Goal: Obtain resource: Download file/media

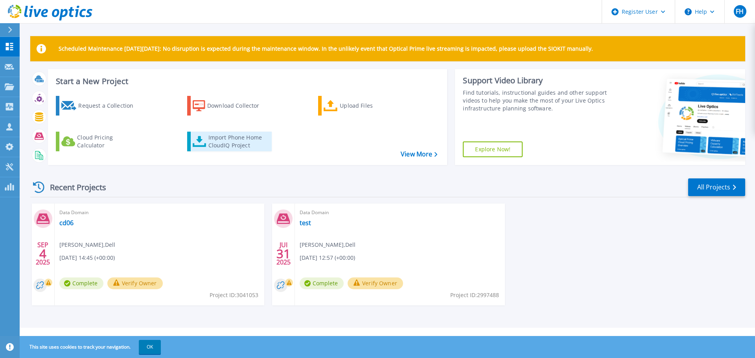
click at [215, 137] on div "Import Phone Home CloudIQ Project" at bounding box center [239, 142] width 61 height 16
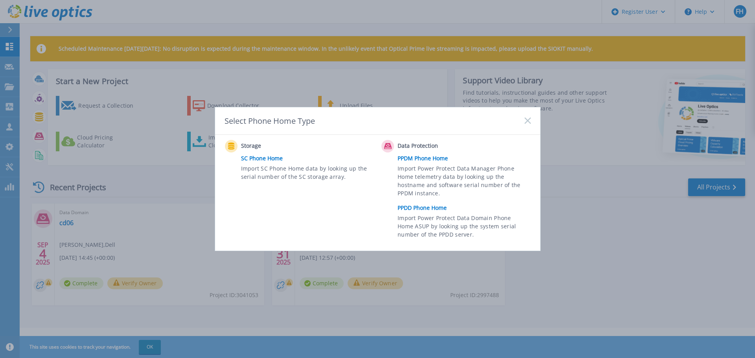
click at [421, 207] on link "PPDD Phone Home" at bounding box center [466, 208] width 137 height 12
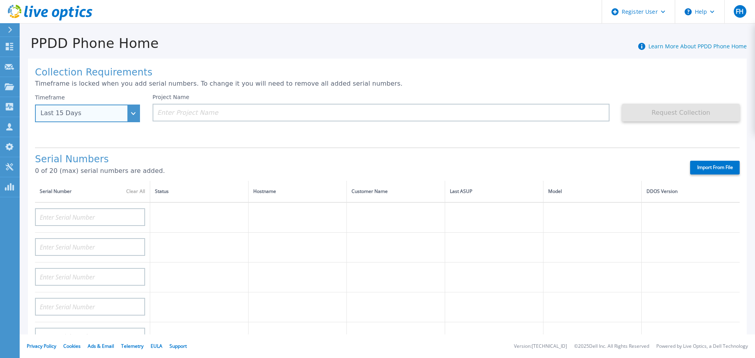
click at [129, 116] on div "Last 15 Days" at bounding box center [87, 114] width 105 height 18
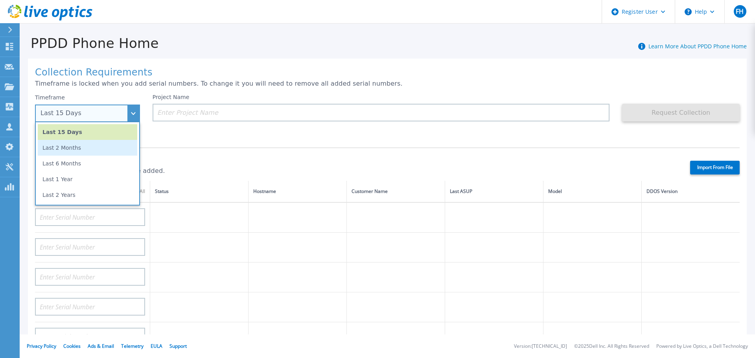
click at [70, 150] on li "Last 2 Months" at bounding box center [88, 148] width 100 height 16
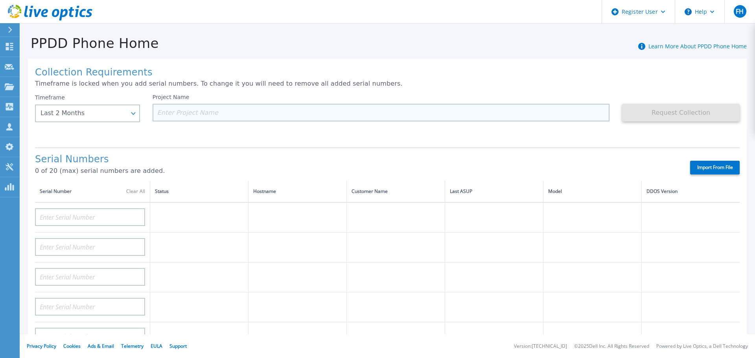
click at [192, 113] on input at bounding box center [382, 113] width 458 height 18
paste input "CRK00222301661"
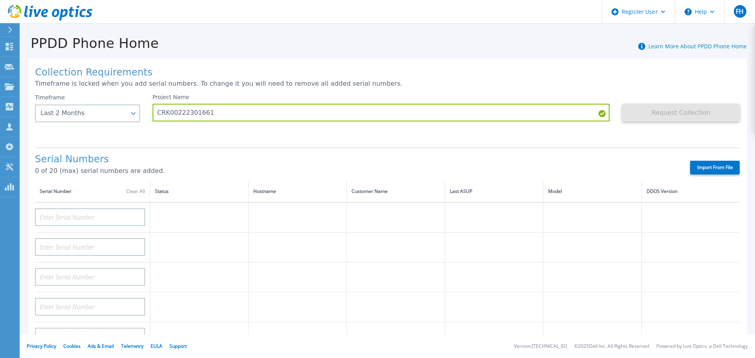
click at [622, 137] on div "Request Collection This might take a few minutes please wait..." at bounding box center [681, 117] width 118 height 47
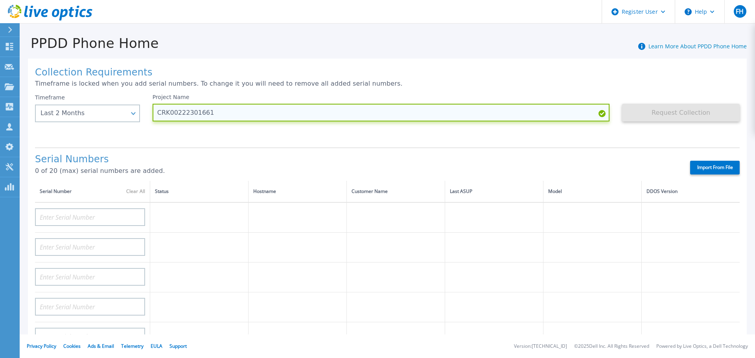
click at [227, 110] on input "CRK00222301661" at bounding box center [382, 113] width 458 height 18
type input "C"
type input "NCA Data Domain"
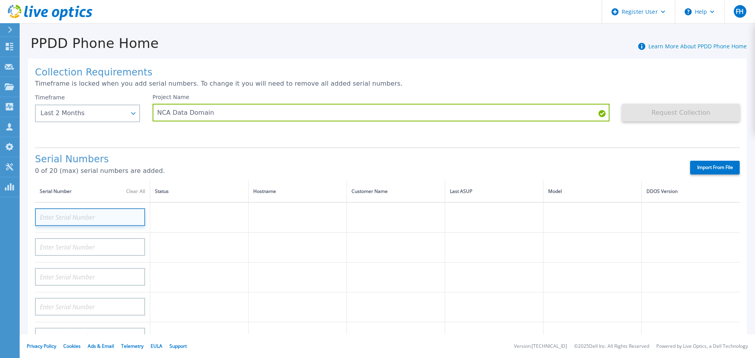
click at [88, 219] on input at bounding box center [90, 218] width 110 height 18
paste input "CRK00222301661"
type input "CRK00222301661"
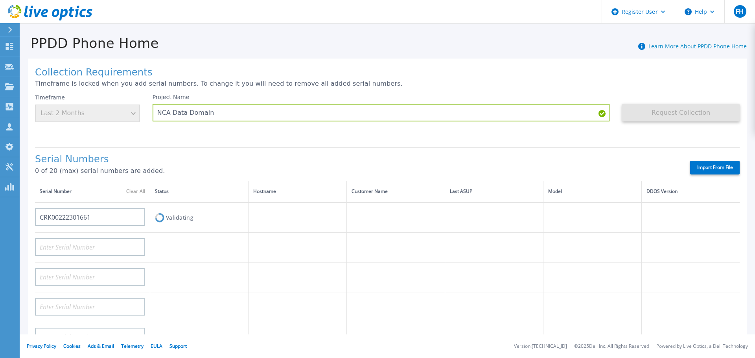
click at [712, 166] on label "Import From File" at bounding box center [716, 168] width 50 height 14
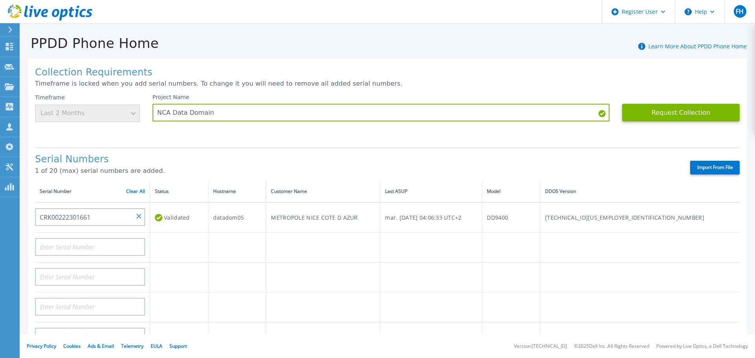
click at [705, 168] on label "Import From File" at bounding box center [716, 168] width 50 height 14
click at [0, 0] on input "Import From File" at bounding box center [0, 0] width 0 height 0
click at [678, 114] on button "Request Collection" at bounding box center [681, 113] width 118 height 18
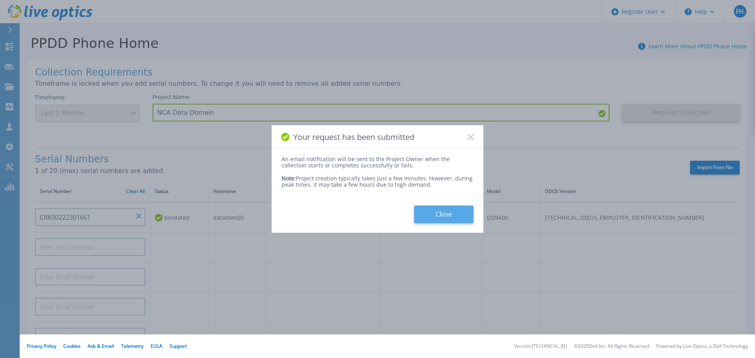
click at [451, 212] on button "Close" at bounding box center [443, 215] width 59 height 18
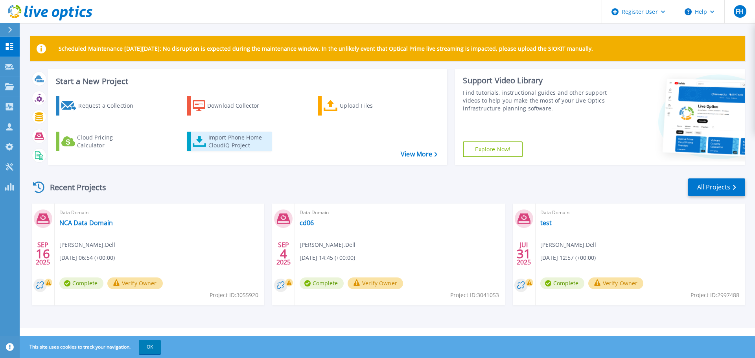
click at [213, 138] on div "Import Phone Home CloudIQ Project" at bounding box center [239, 142] width 61 height 16
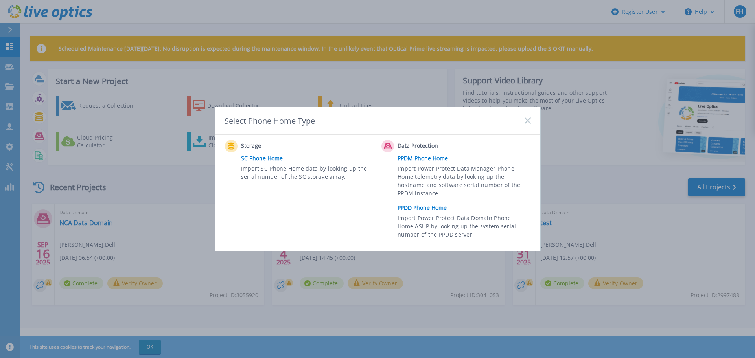
click at [415, 159] on link "PPDM Phone Home" at bounding box center [466, 159] width 137 height 12
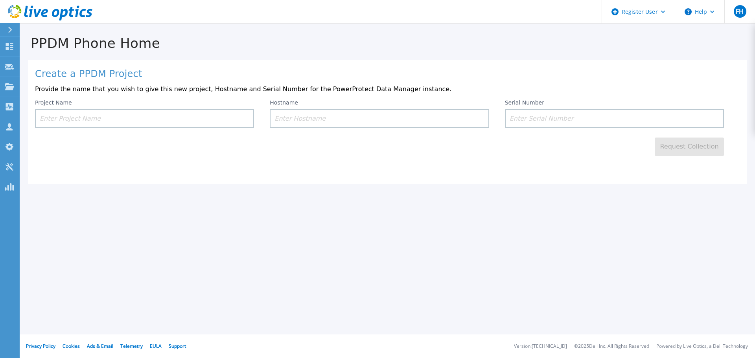
click at [211, 122] on input at bounding box center [144, 118] width 219 height 18
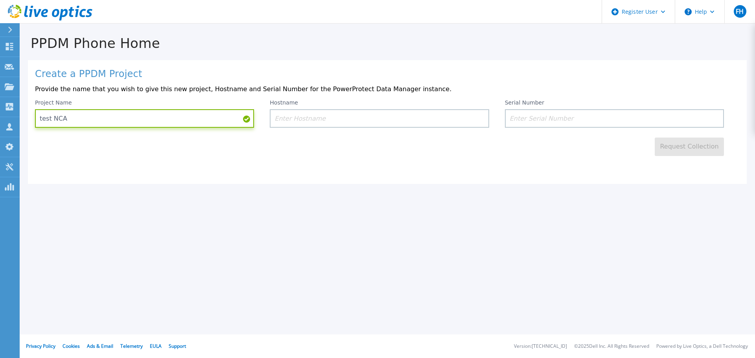
type input "test NCA"
click at [298, 122] on input at bounding box center [379, 118] width 219 height 18
paste input "20497567"
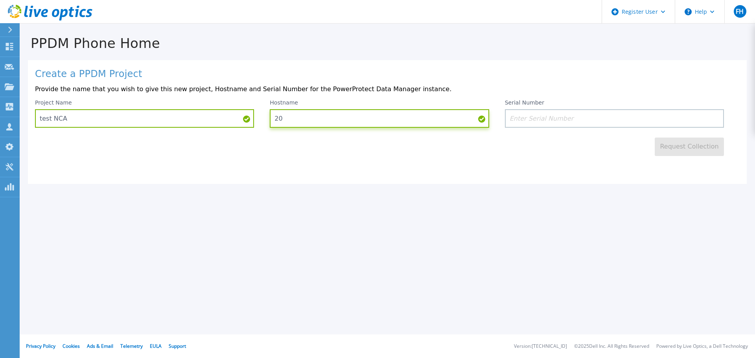
type input "2"
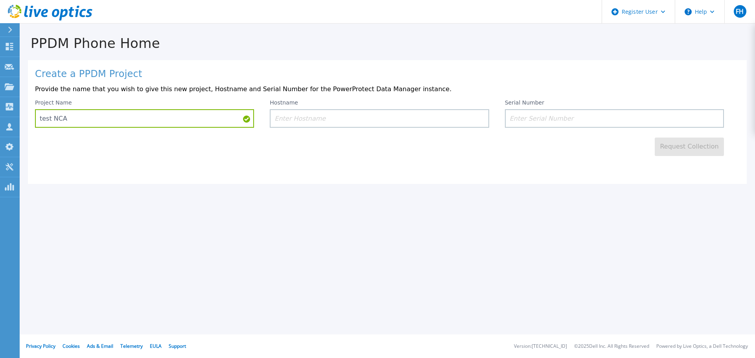
click at [545, 119] on input at bounding box center [614, 118] width 219 height 18
paste input "20497567"
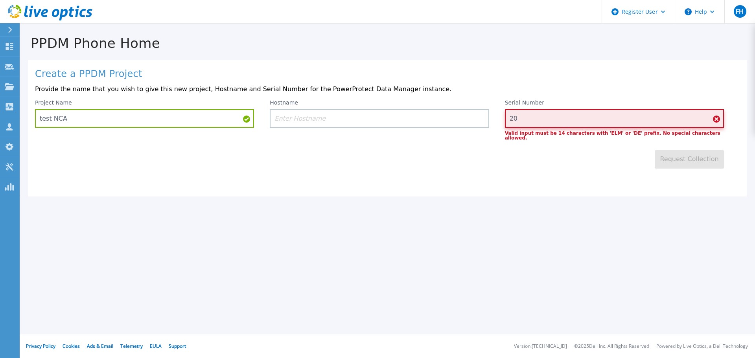
type input "2"
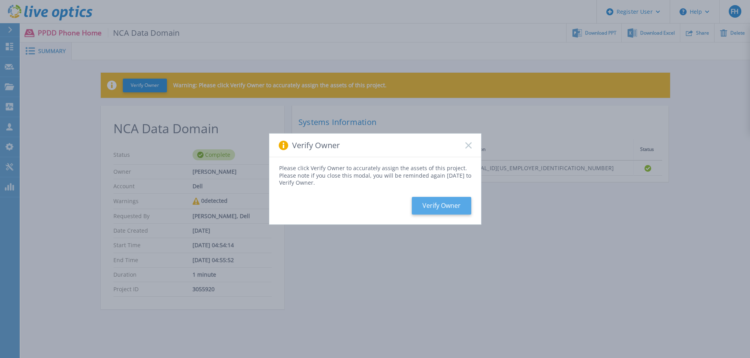
click at [447, 203] on button "Verify Owner" at bounding box center [441, 206] width 59 height 18
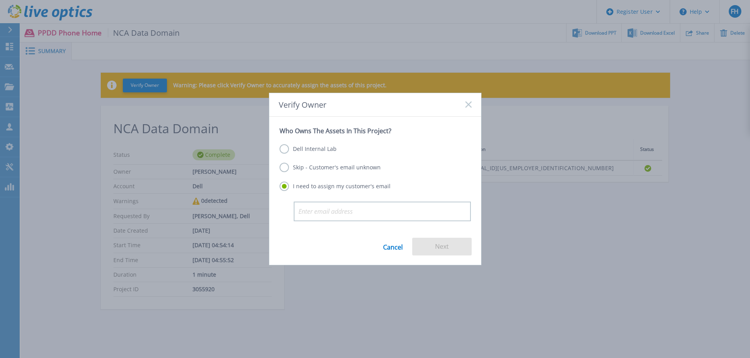
click at [284, 169] on label "Skip - Customer's email unknown" at bounding box center [329, 167] width 101 height 9
click at [0, 0] on input "Skip - Customer's email unknown" at bounding box center [0, 0] width 0 height 0
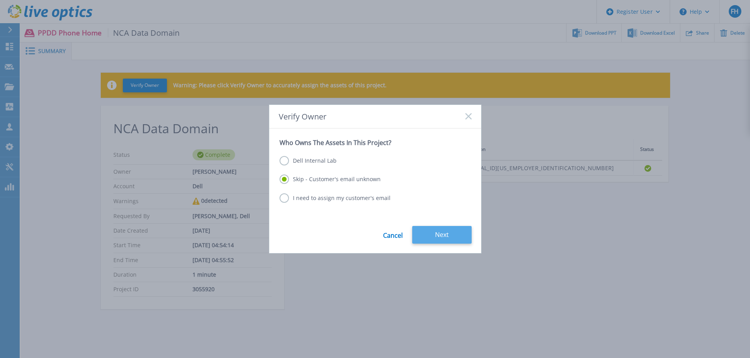
click at [458, 238] on button "Next" at bounding box center [441, 235] width 59 height 18
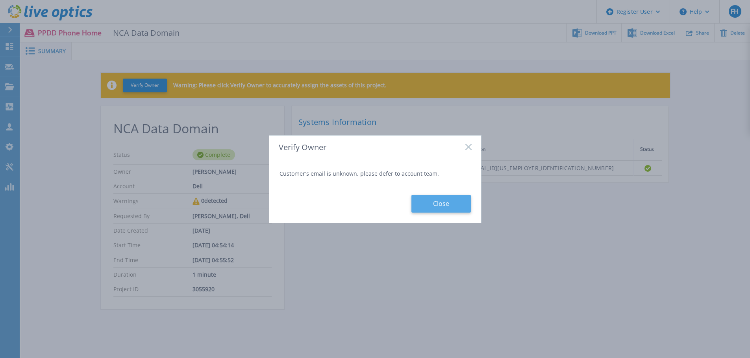
click at [449, 205] on button "Close" at bounding box center [440, 204] width 59 height 18
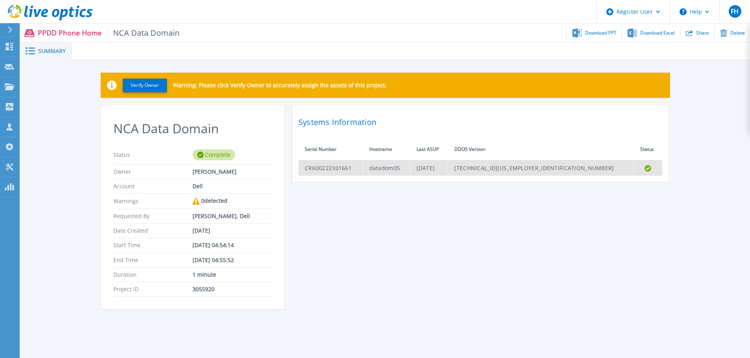
click at [448, 168] on td "[DATE]" at bounding box center [429, 168] width 38 height 15
click at [334, 166] on td "CRK00222301661" at bounding box center [330, 168] width 64 height 15
click at [334, 167] on td "CRK00222301661" at bounding box center [330, 168] width 64 height 15
click at [645, 168] on icon at bounding box center [647, 168] width 7 height 7
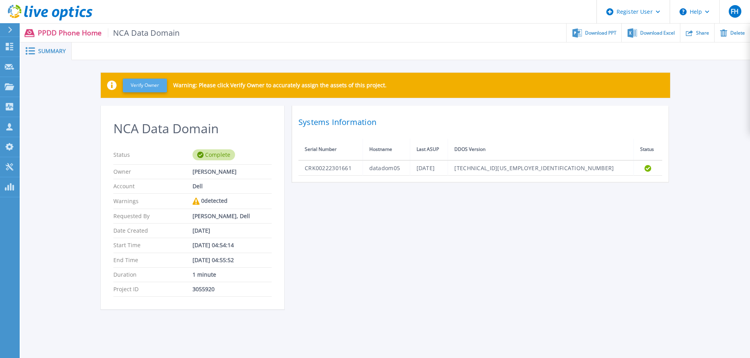
click at [154, 85] on button "Verify Owner" at bounding box center [145, 86] width 44 height 14
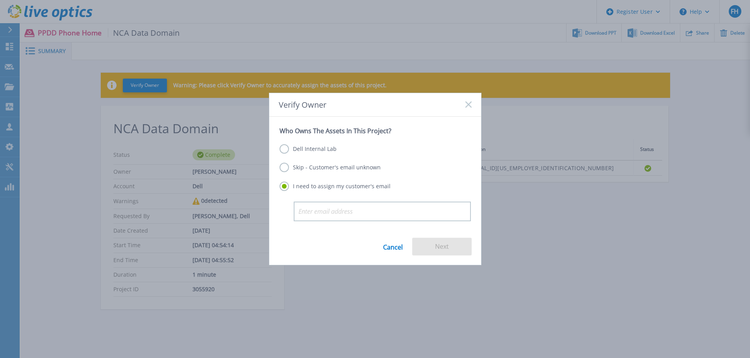
click at [287, 150] on label "Dell Internal Lab" at bounding box center [307, 148] width 57 height 9
click at [0, 0] on input "Dell Internal Lab" at bounding box center [0, 0] width 0 height 0
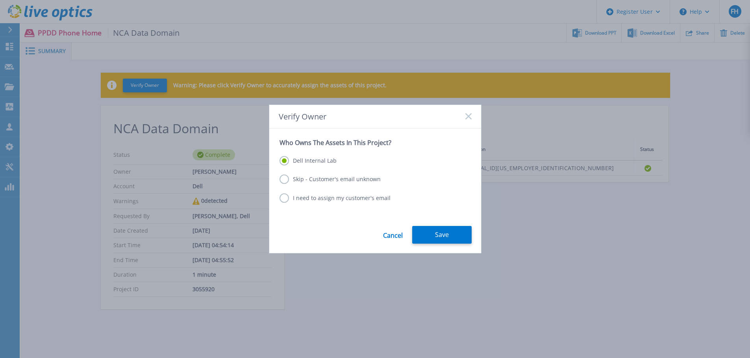
click at [285, 201] on label "I need to assign my customer's email" at bounding box center [334, 198] width 111 height 9
click at [0, 0] on input "I need to assign my customer's email" at bounding box center [0, 0] width 0 height 0
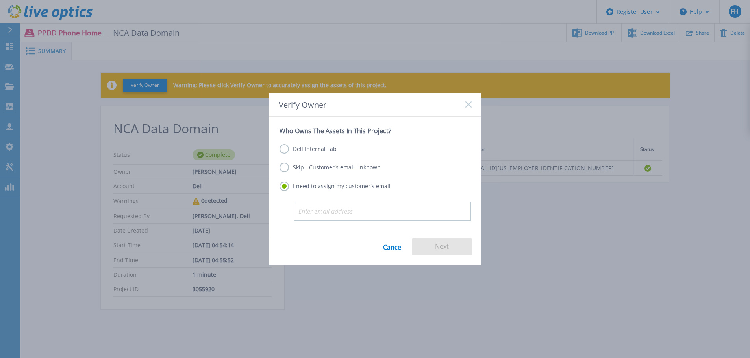
click at [283, 153] on label "Dell Internal Lab" at bounding box center [307, 148] width 57 height 9
click at [0, 0] on input "Dell Internal Lab" at bounding box center [0, 0] width 0 height 0
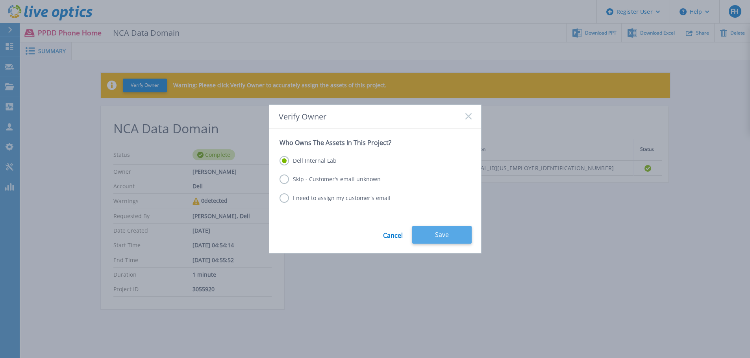
click at [443, 232] on button "Save" at bounding box center [441, 235] width 59 height 18
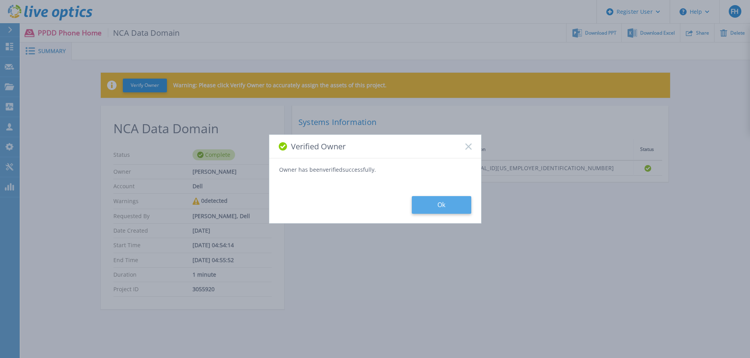
click at [443, 202] on button "Ok" at bounding box center [441, 205] width 59 height 18
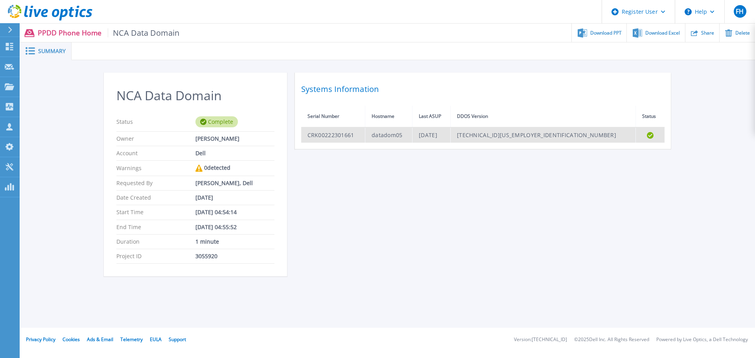
click at [410, 136] on td "datadom05" at bounding box center [389, 134] width 47 height 15
click at [336, 138] on td "CRK00222301661" at bounding box center [333, 134] width 64 height 15
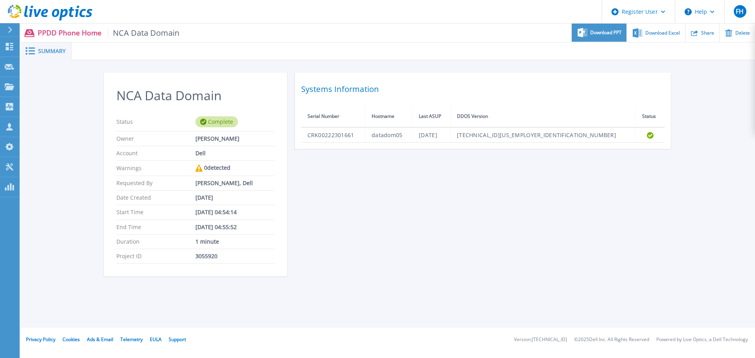
click at [606, 31] on span "Download PPT" at bounding box center [606, 32] width 31 height 5
click at [33, 50] on icon at bounding box center [30, 50] width 9 height 7
click at [53, 50] on span "Summary" at bounding box center [52, 51] width 28 height 6
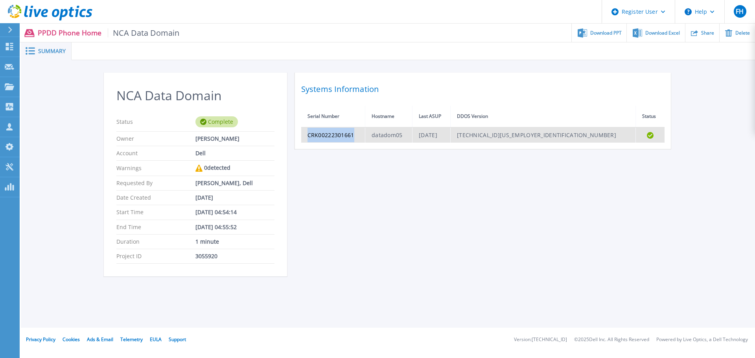
drag, startPoint x: 358, startPoint y: 135, endPoint x: 307, endPoint y: 137, distance: 50.4
click at [307, 137] on td "CRK00222301661" at bounding box center [333, 134] width 64 height 15
copy td "CRK00222301661"
